Goal: Task Accomplishment & Management: Manage account settings

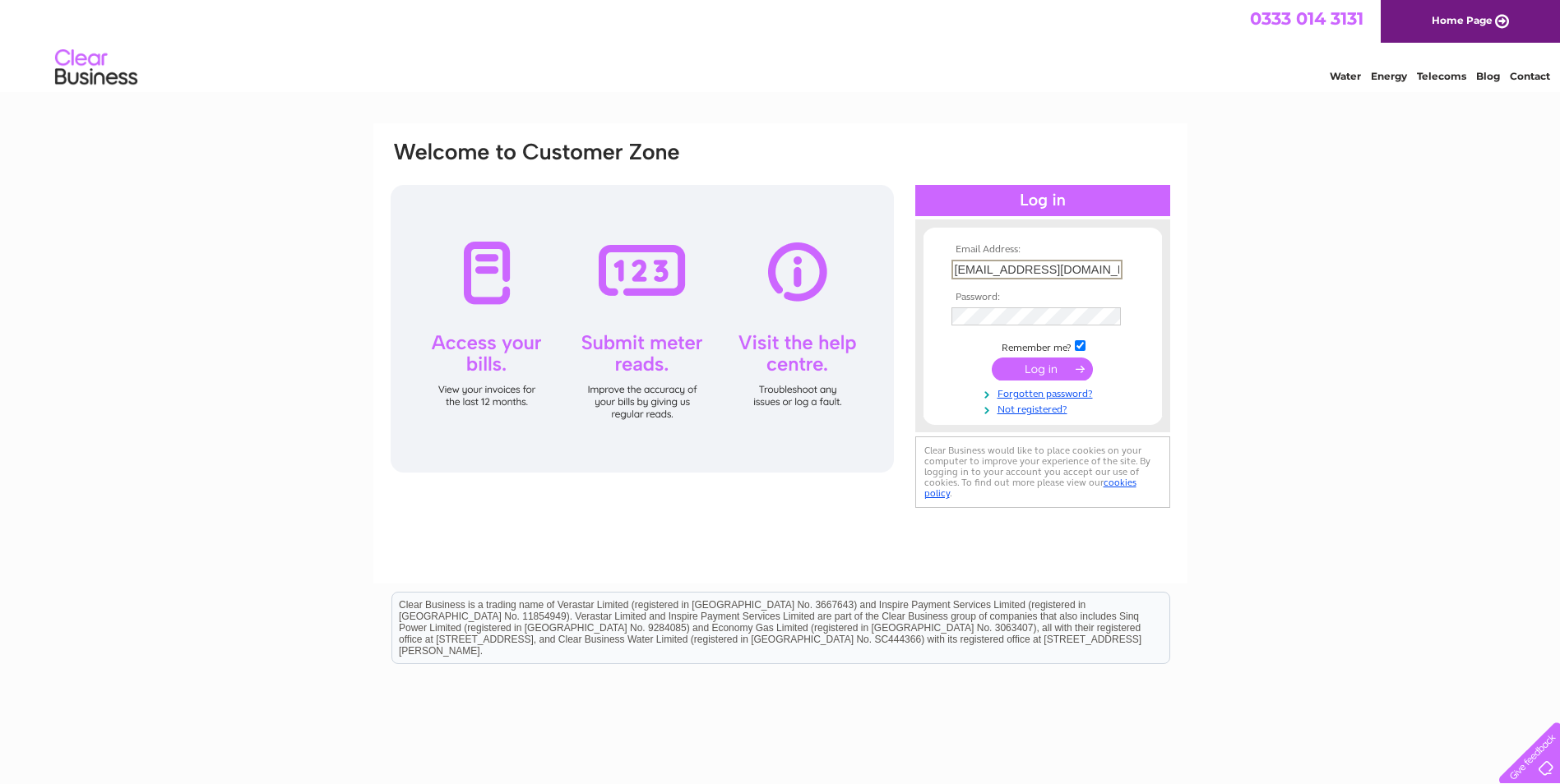
drag, startPoint x: 1105, startPoint y: 268, endPoint x: 752, endPoint y: 257, distance: 353.2
click at [752, 257] on div "Email Address: accounts@fms-limited.com Password:" at bounding box center [780, 326] width 783 height 372
type input "accounts@baronycastle.com"
click at [1050, 368] on input "submit" at bounding box center [1042, 367] width 101 height 23
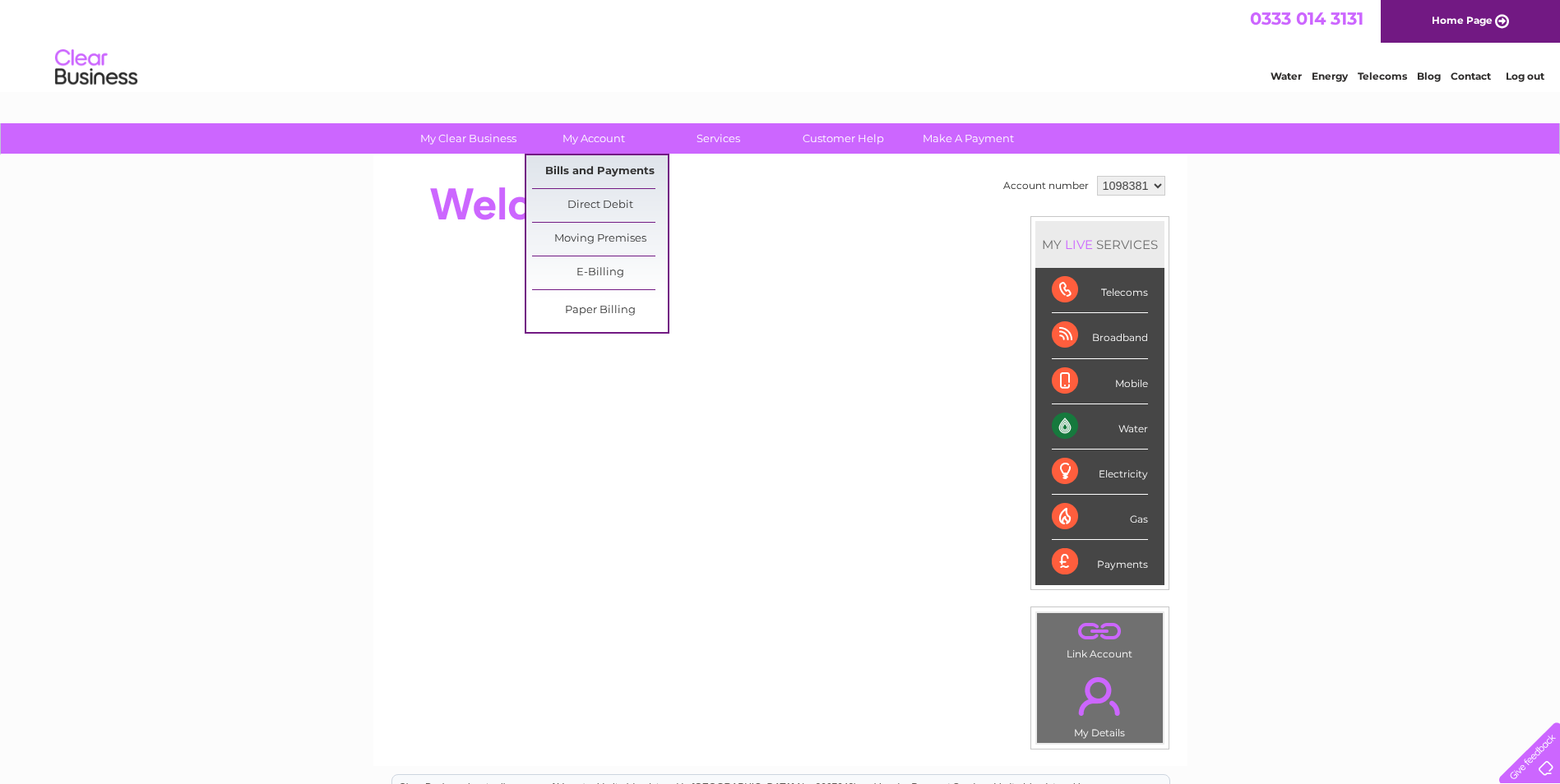
click at [581, 164] on link "Bills and Payments" at bounding box center [600, 171] width 135 height 32
click at [590, 175] on link "Bills and Payments" at bounding box center [600, 171] width 135 height 32
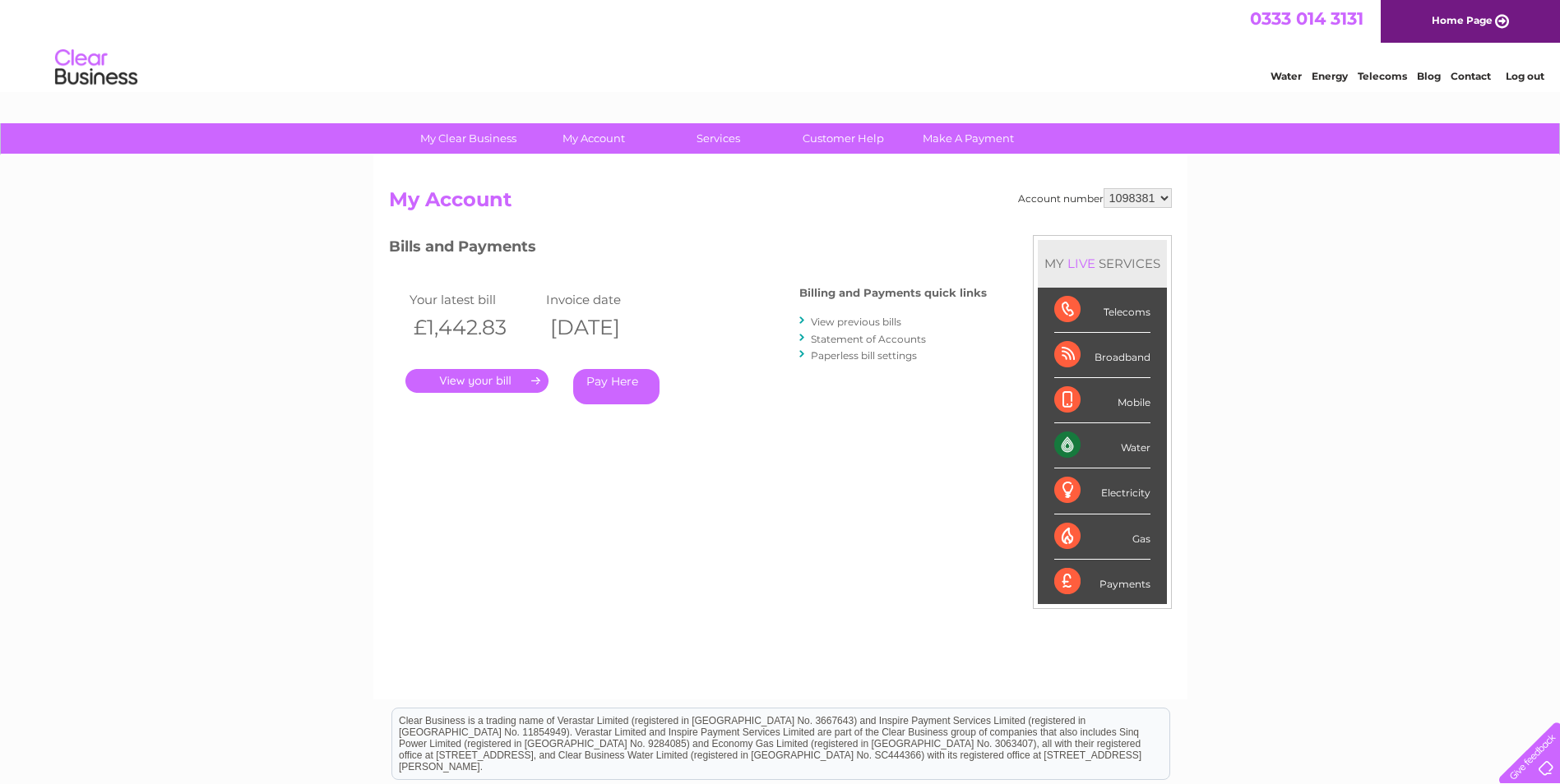
click at [493, 382] on link "." at bounding box center [477, 381] width 143 height 24
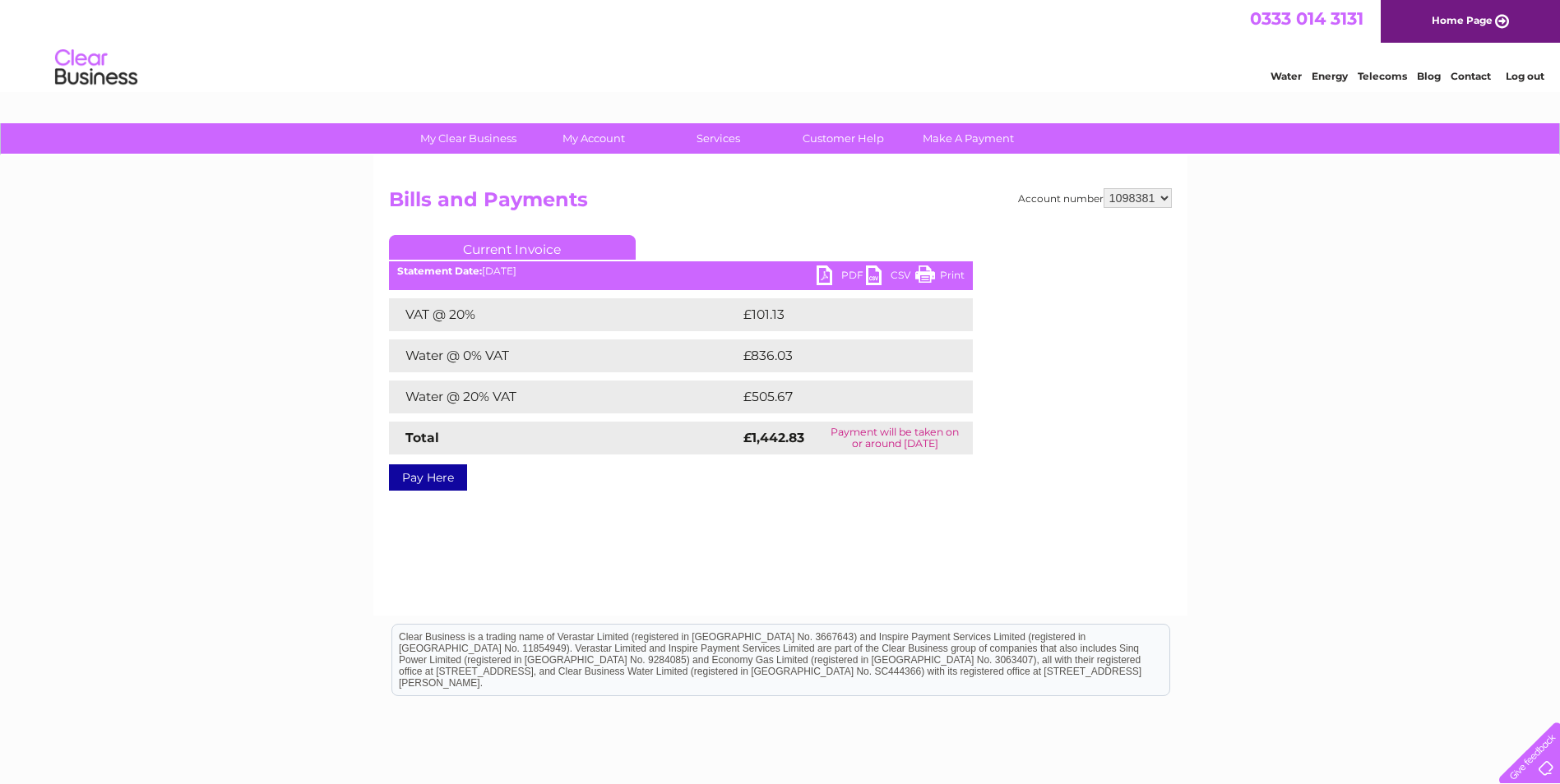
click at [851, 272] on link "PDF" at bounding box center [841, 277] width 49 height 24
